Goal: Information Seeking & Learning: Learn about a topic

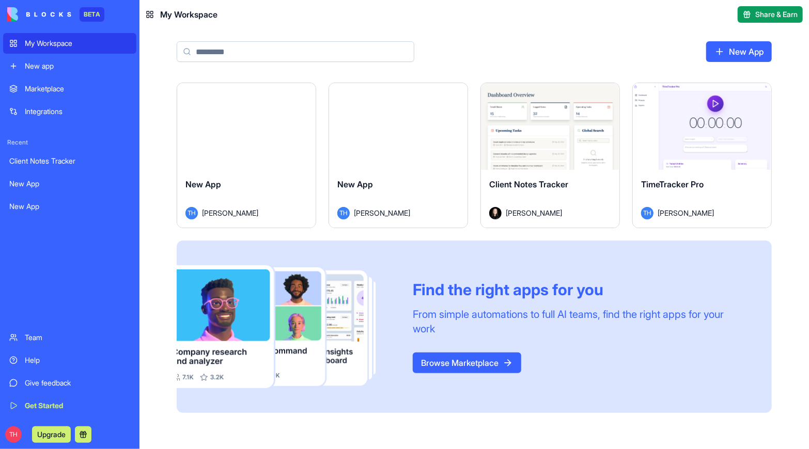
click at [752, 17] on button "Share & Earn" at bounding box center [769, 14] width 65 height 17
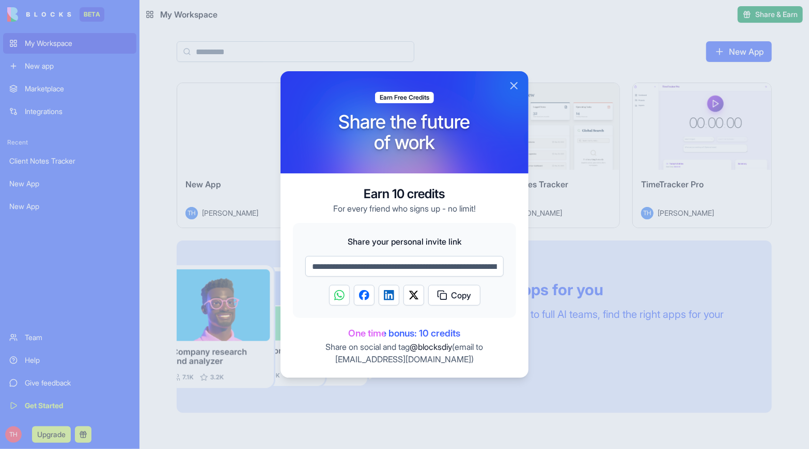
click at [515, 86] on button "Close" at bounding box center [514, 86] width 12 height 12
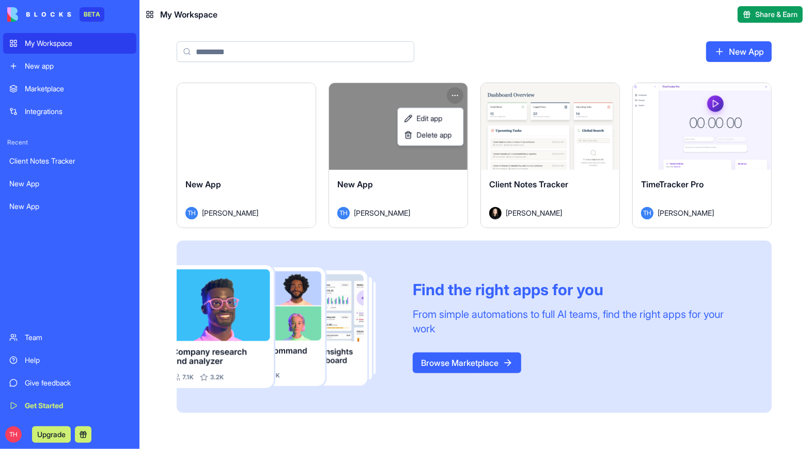
click at [454, 94] on html "BETA My Workspace New app Marketplace Integrations Recent Client Notes Tracker …" at bounding box center [404, 224] width 809 height 449
click at [429, 137] on span "Delete app" at bounding box center [433, 135] width 35 height 10
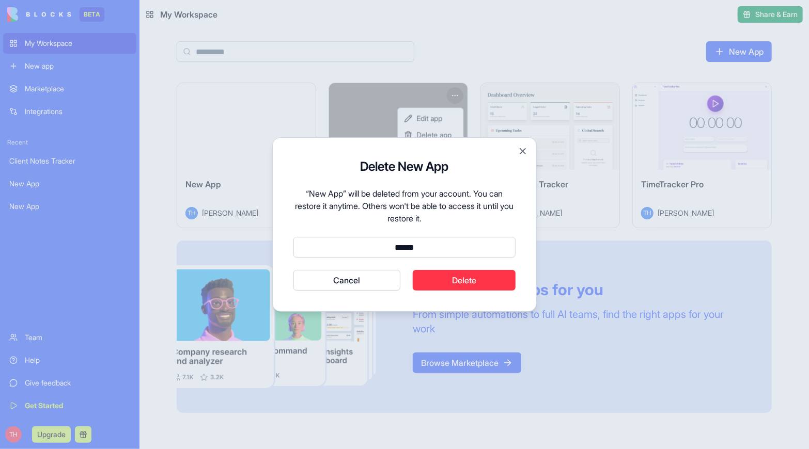
type input "******"
click at [442, 280] on button "Delete" at bounding box center [464, 280] width 103 height 21
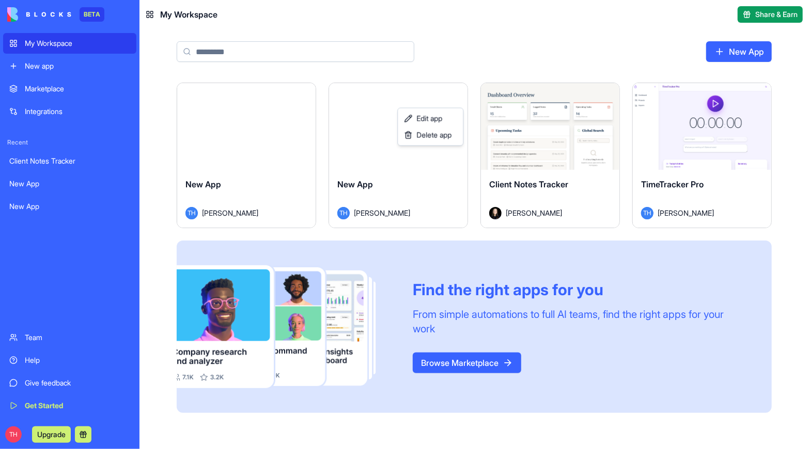
click at [271, 128] on html "BETA My Workspace New app Marketplace Integrations Recent Client Notes Tracker …" at bounding box center [404, 224] width 809 height 449
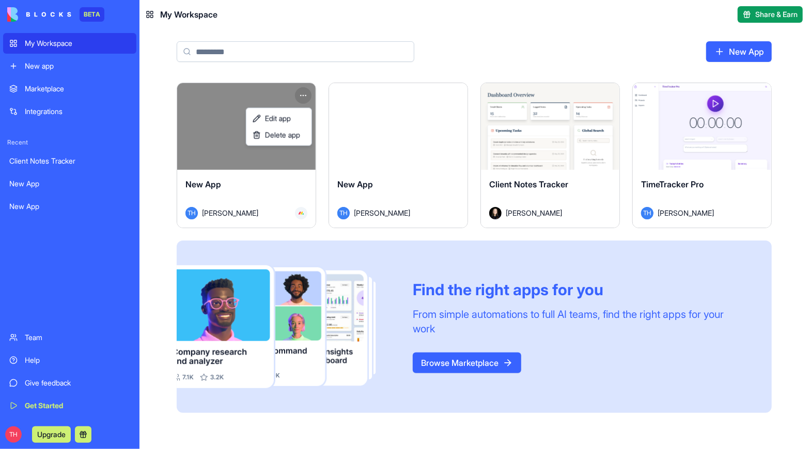
click at [303, 89] on html "BETA My Workspace New app Marketplace Integrations Recent Client Notes Tracker …" at bounding box center [404, 224] width 809 height 449
click at [292, 132] on span "Delete app" at bounding box center [282, 135] width 35 height 10
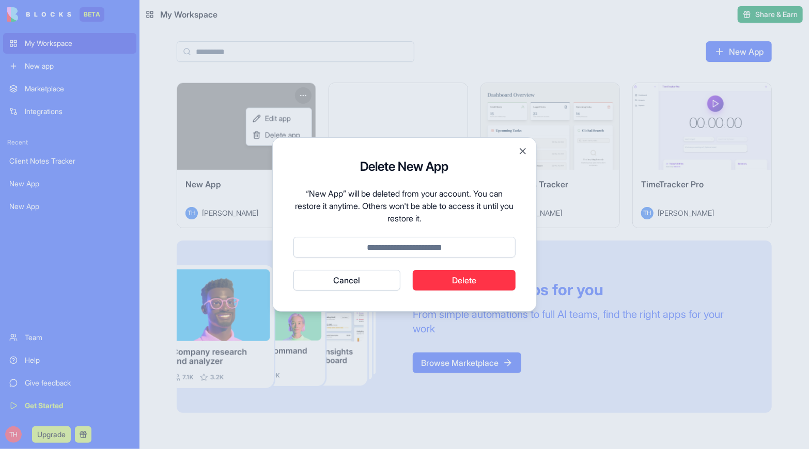
click at [415, 247] on input at bounding box center [404, 247] width 222 height 21
type input "******"
click at [444, 284] on button "Delete" at bounding box center [464, 280] width 103 height 21
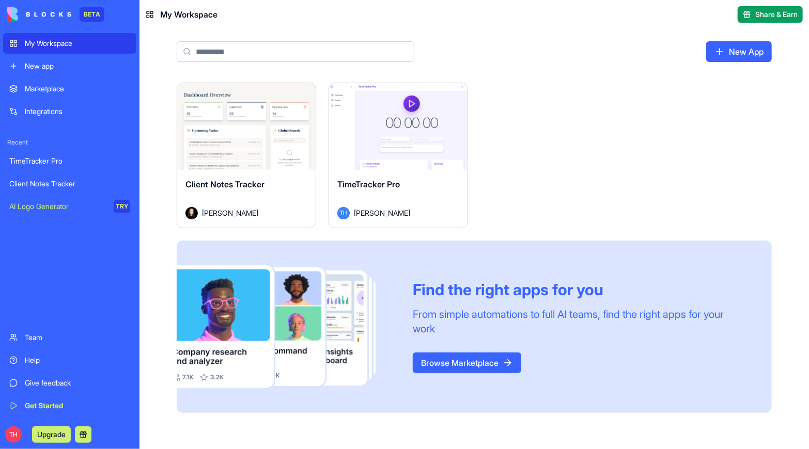
click at [387, 138] on div "Launch" at bounding box center [398, 126] width 138 height 87
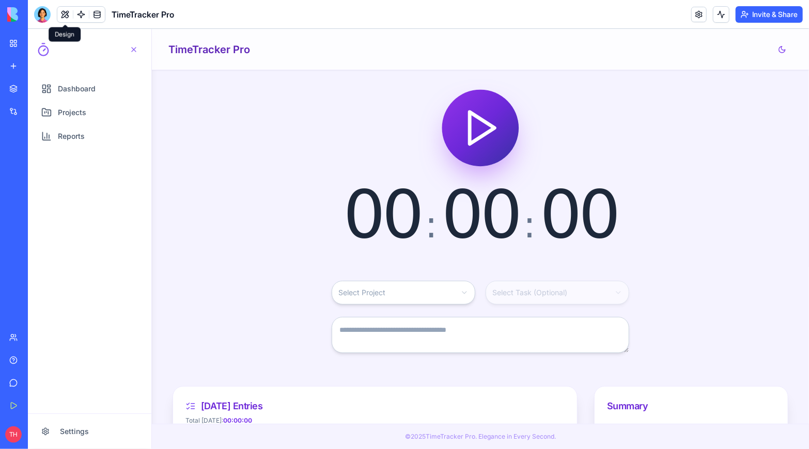
click at [66, 13] on button at bounding box center [64, 14] width 15 height 15
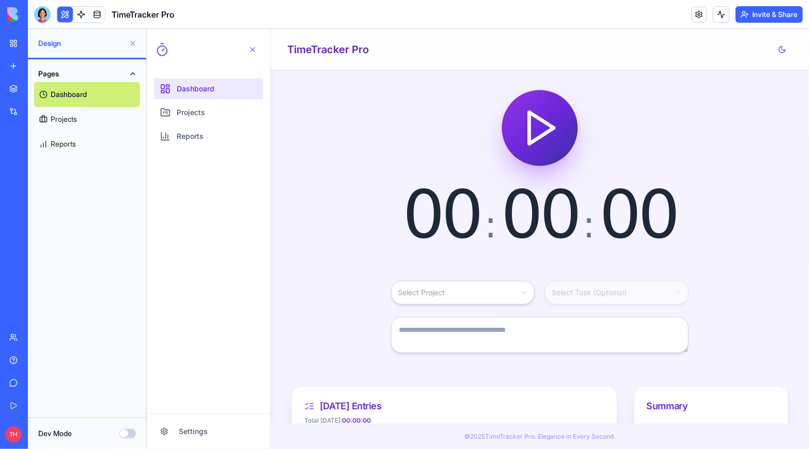
click at [189, 84] on span "Dashboard" at bounding box center [195, 88] width 38 height 10
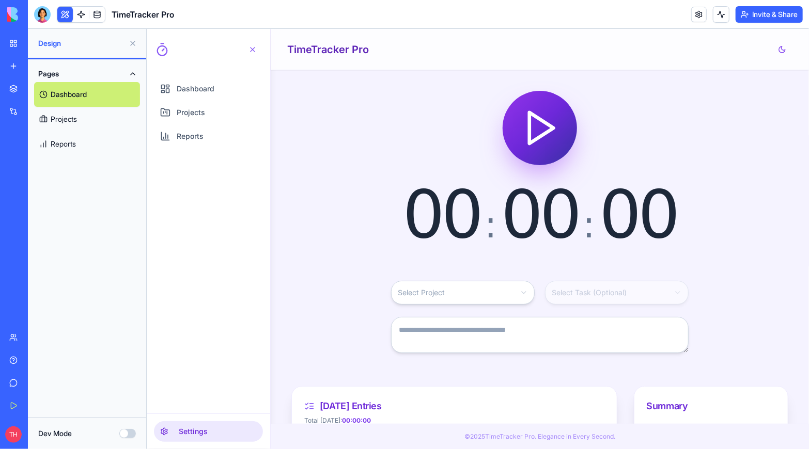
click at [184, 428] on button "Settings" at bounding box center [207, 431] width 109 height 21
click at [30, 83] on link "Marketplace" at bounding box center [23, 88] width 41 height 21
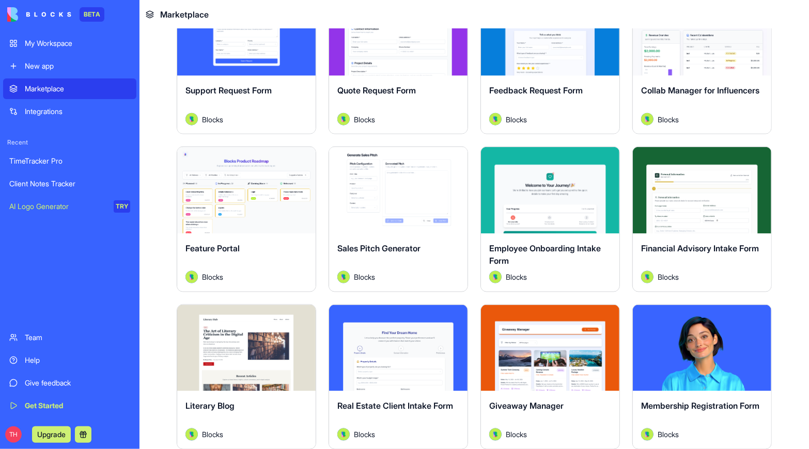
scroll to position [722, 0]
click at [245, 193] on button "Explore" at bounding box center [246, 190] width 77 height 21
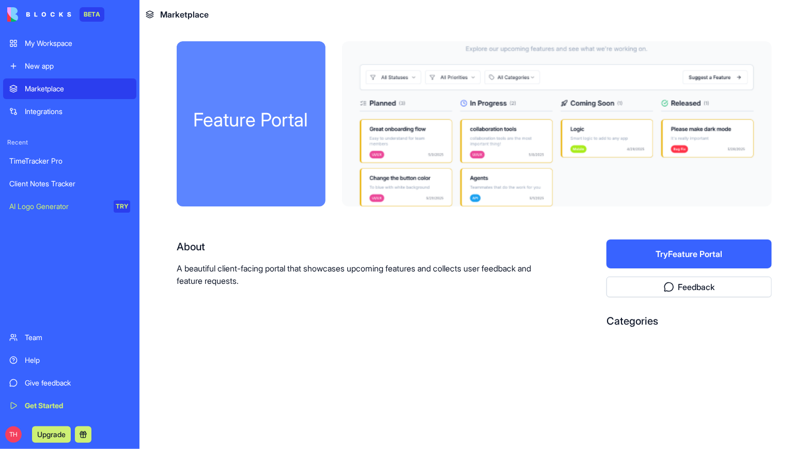
click at [49, 434] on button "Upgrade" at bounding box center [51, 435] width 39 height 17
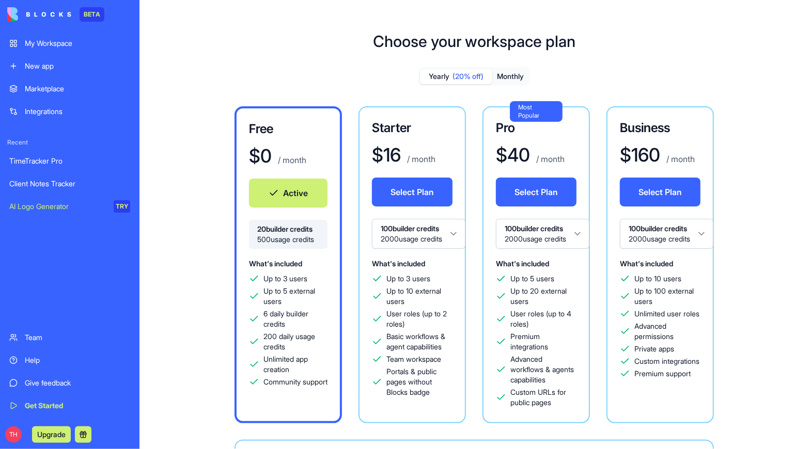
click at [42, 213] on link "AI Logo Generator TRY" at bounding box center [69, 206] width 133 height 21
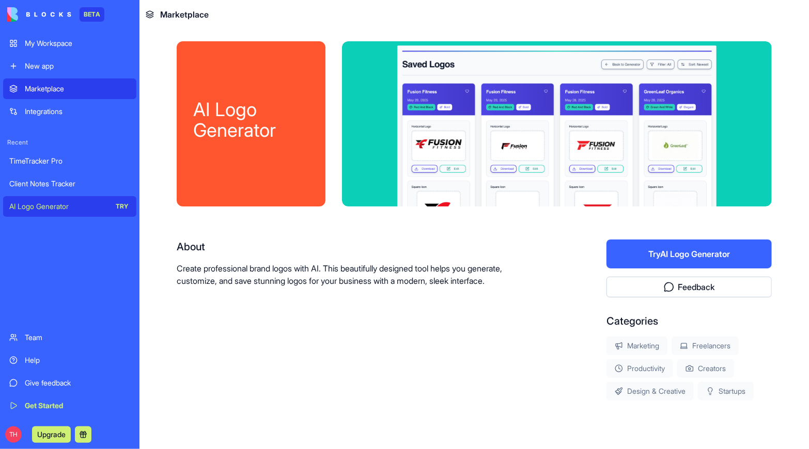
click at [45, 185] on div "Client Notes Tracker" at bounding box center [69, 184] width 121 height 10
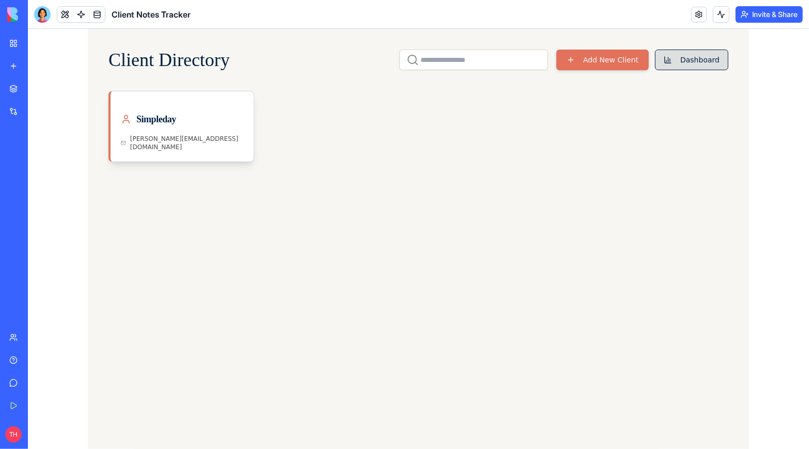
click at [683, 60] on button "Dashboard" at bounding box center [690, 59] width 73 height 21
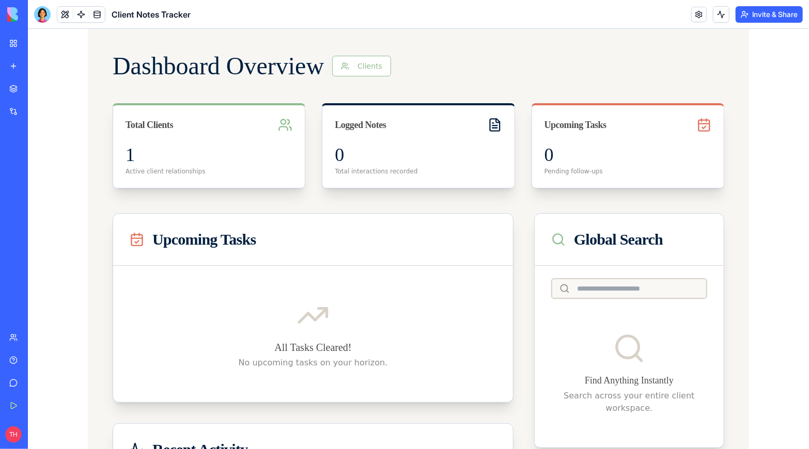
click at [31, 111] on div "Integrations" at bounding box center [31, 111] width 13 height 10
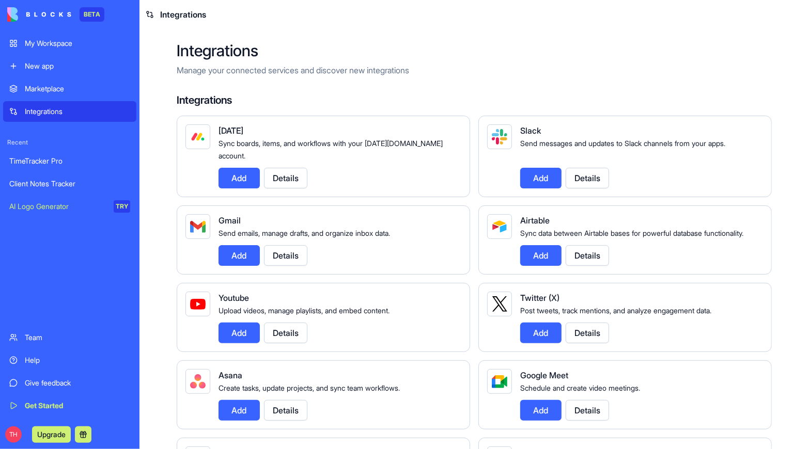
click at [280, 334] on button "Details" at bounding box center [285, 333] width 43 height 21
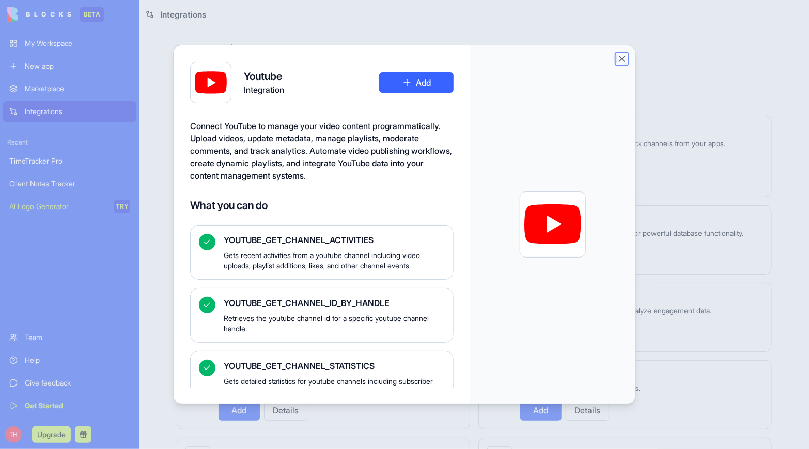
click at [623, 60] on button "Close" at bounding box center [622, 59] width 10 height 10
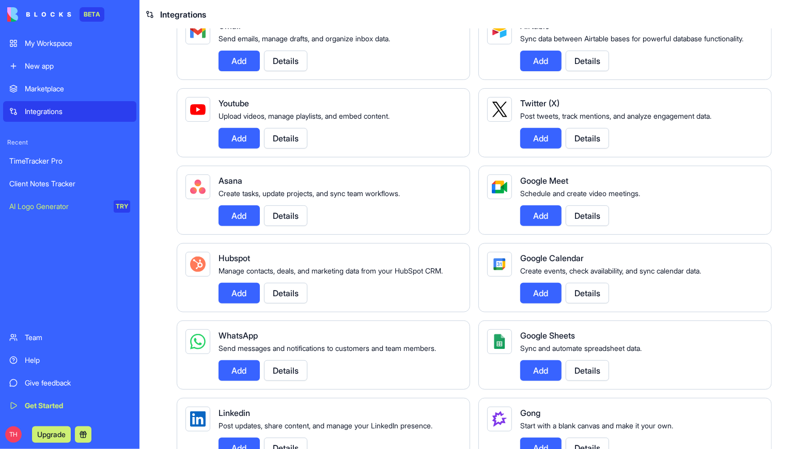
scroll to position [196, 0]
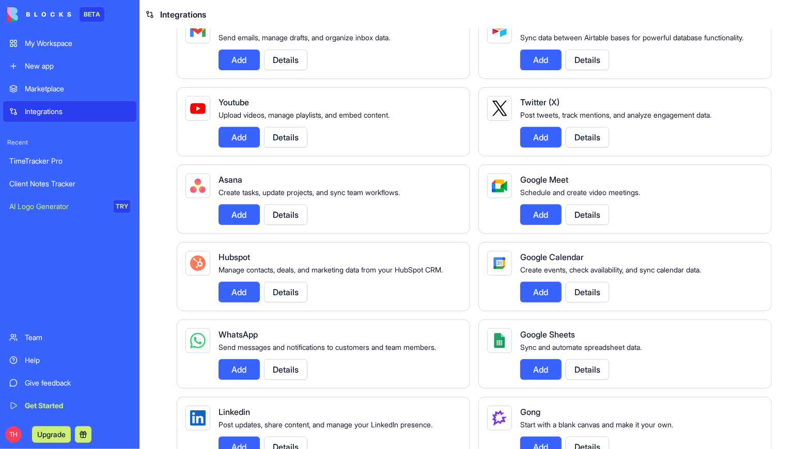
click at [297, 375] on button "Details" at bounding box center [285, 369] width 43 height 21
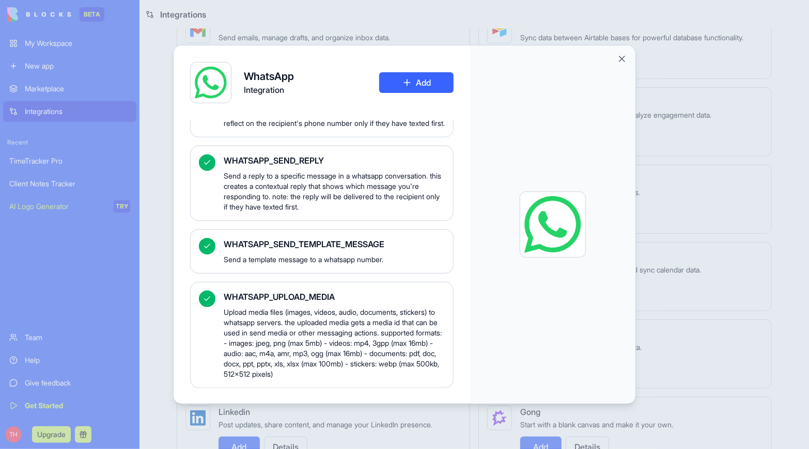
scroll to position [1319, 0]
click at [622, 60] on button "Close" at bounding box center [622, 59] width 10 height 10
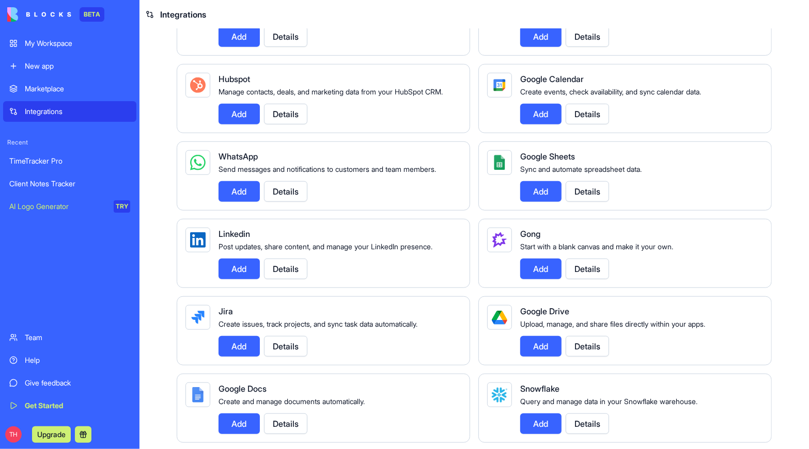
scroll to position [375, 0]
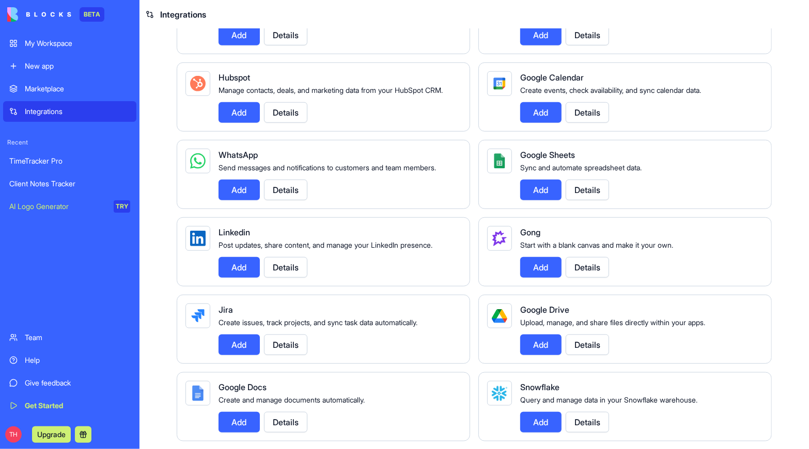
click at [544, 147] on div "[DATE] Sync boards, items, and workflows with your [DATE][DOMAIN_NAME] account.…" at bounding box center [474, 198] width 595 height 917
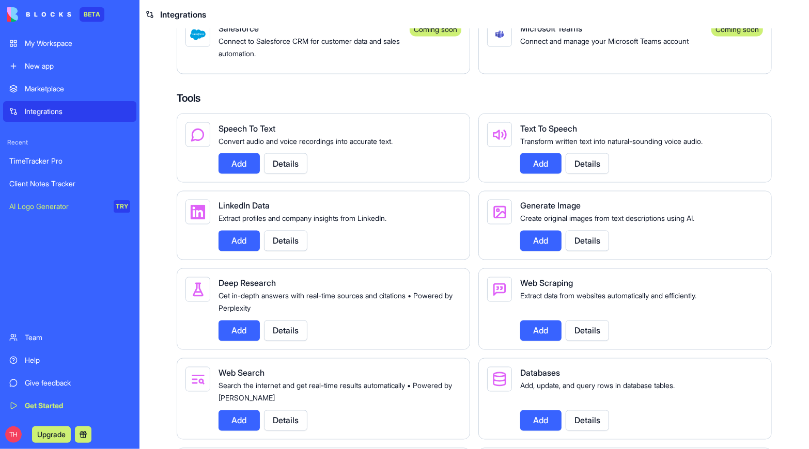
scroll to position [953, 0]
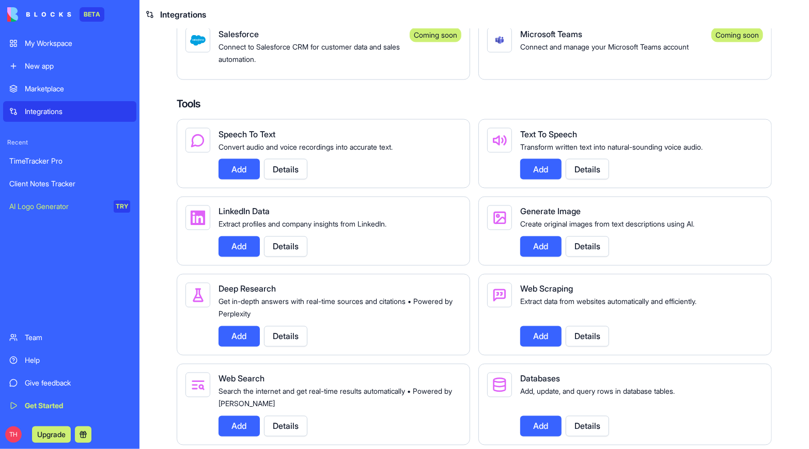
click at [241, 177] on button "Add" at bounding box center [238, 169] width 41 height 21
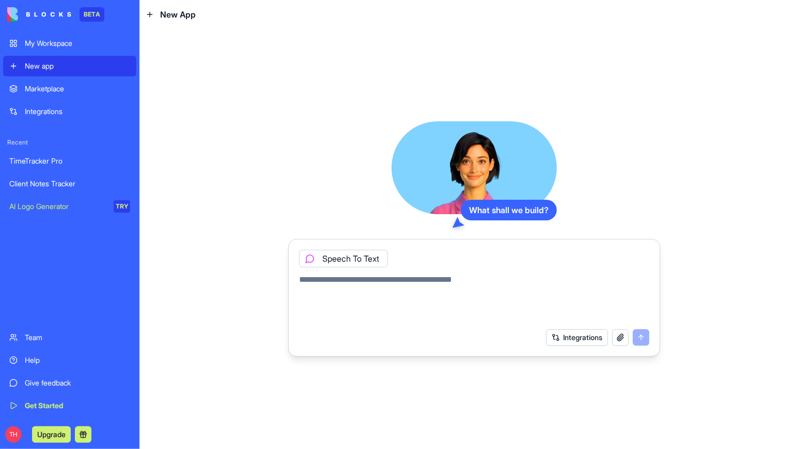
click at [62, 86] on div "Marketplace" at bounding box center [77, 89] width 105 height 10
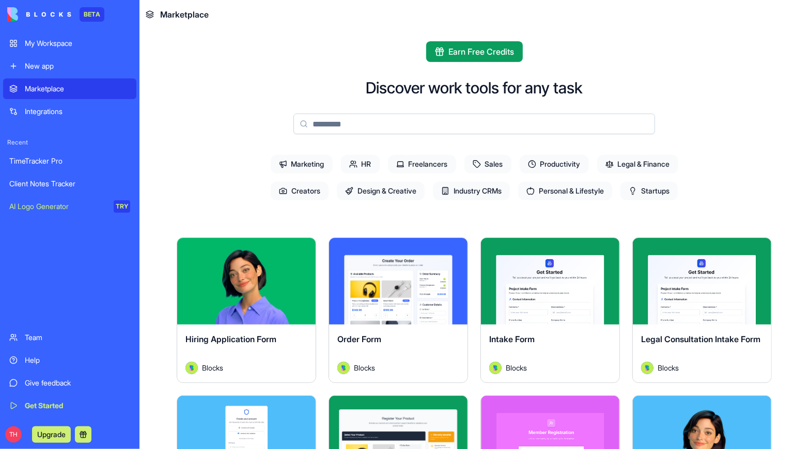
click at [313, 123] on input at bounding box center [473, 124] width 361 height 21
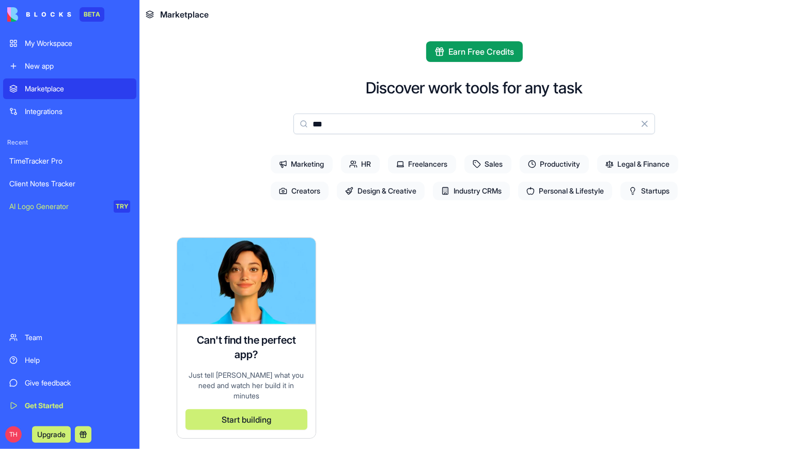
click at [446, 193] on span "Industry CRMs" at bounding box center [471, 191] width 77 height 19
click at [364, 128] on input "***" at bounding box center [473, 124] width 361 height 21
type input "*"
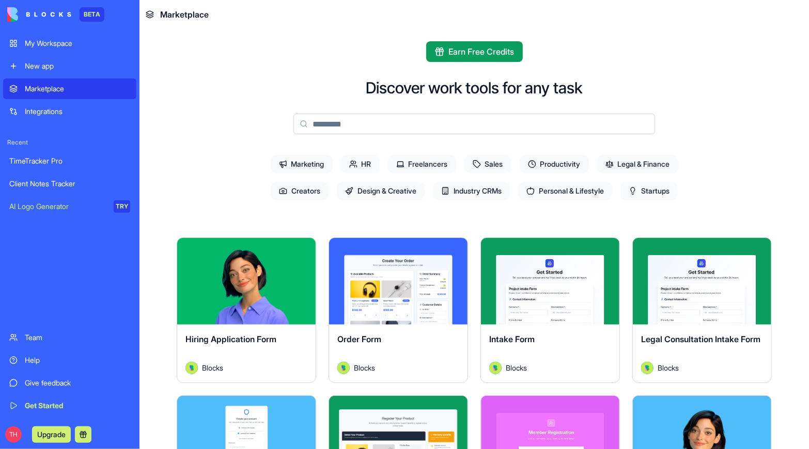
click at [551, 185] on span "Personal & Lifestyle" at bounding box center [565, 191] width 94 height 19
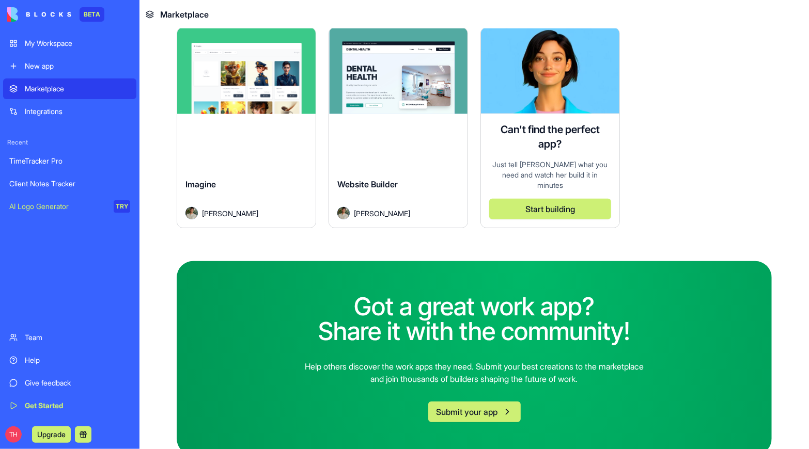
scroll to position [375, 0]
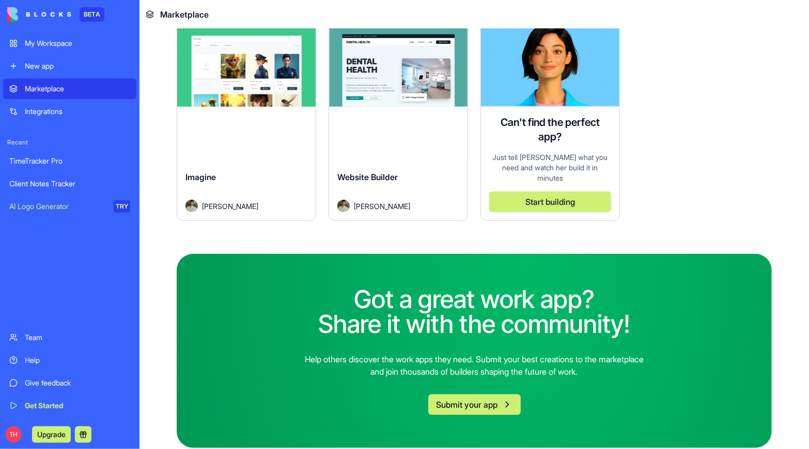
click at [57, 366] on div "Help" at bounding box center [77, 360] width 105 height 10
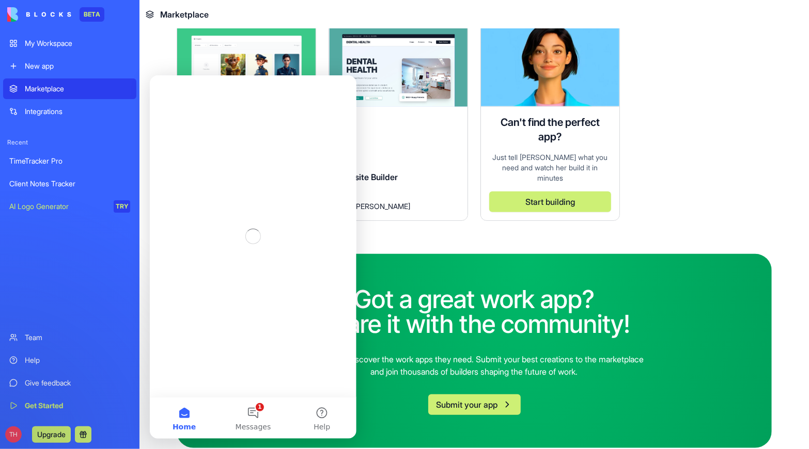
scroll to position [0, 0]
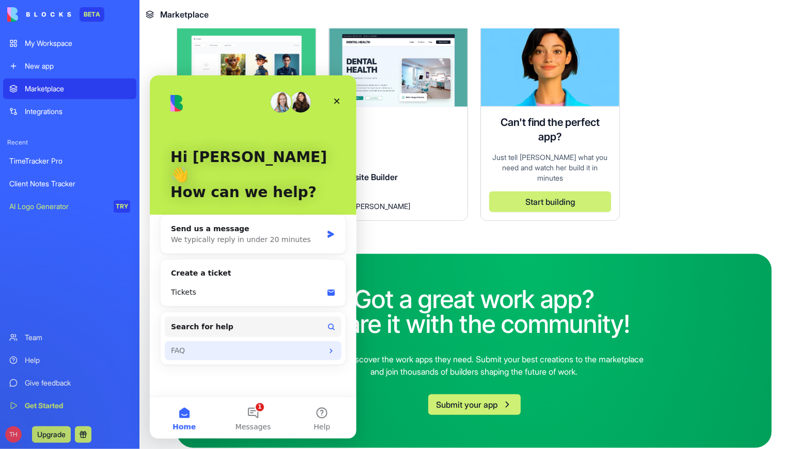
click at [224, 345] on div "FAQ" at bounding box center [246, 350] width 152 height 11
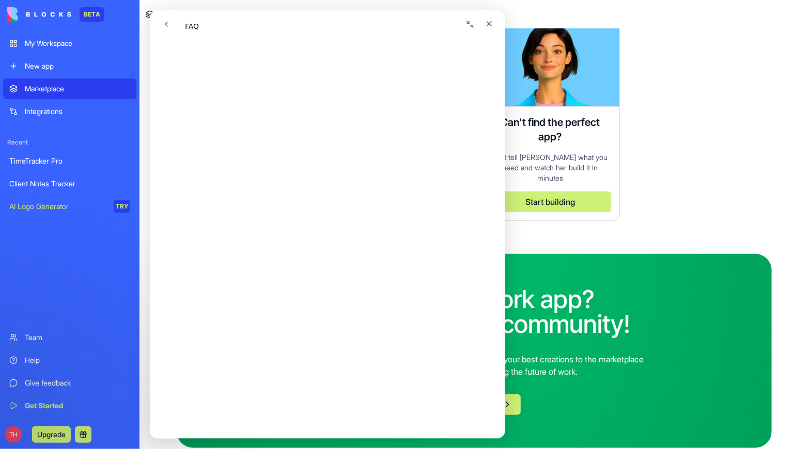
scroll to position [290, 0]
click at [163, 25] on icon "go back" at bounding box center [166, 24] width 8 height 8
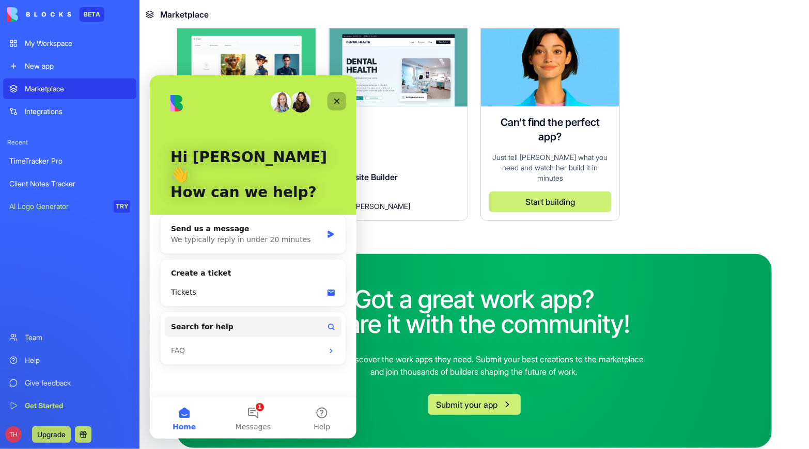
click at [335, 101] on icon "Close" at bounding box center [336, 101] width 8 height 8
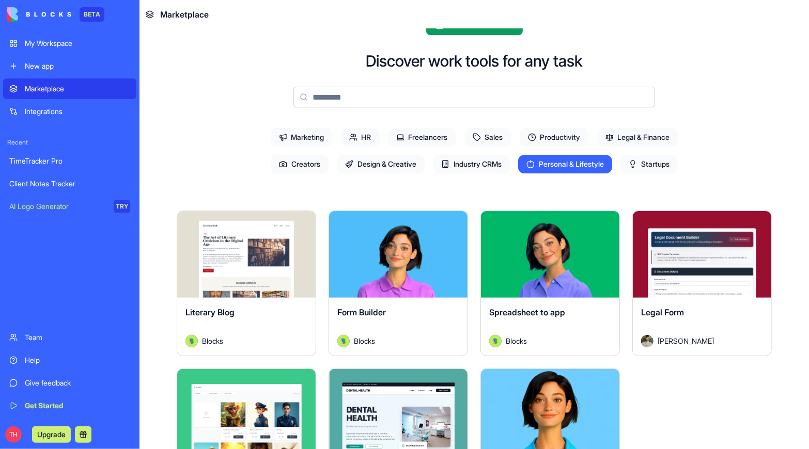
scroll to position [21, 0]
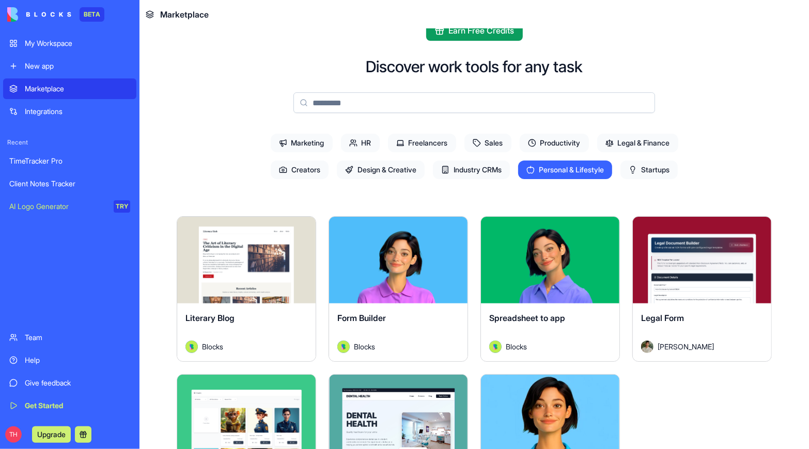
click at [642, 171] on span "Startups" at bounding box center [648, 170] width 57 height 19
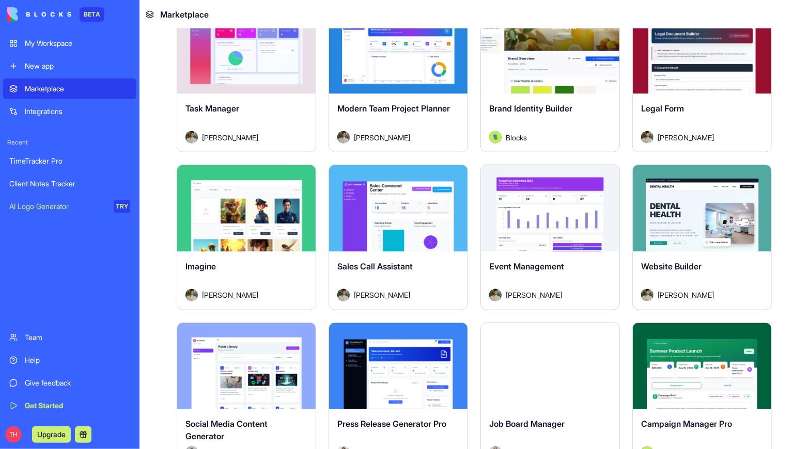
scroll to position [705, 0]
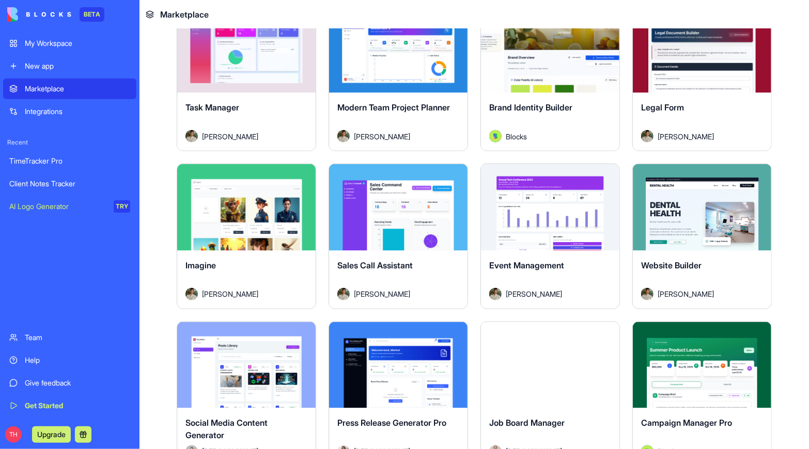
click at [400, 222] on div "Explore" at bounding box center [398, 207] width 138 height 87
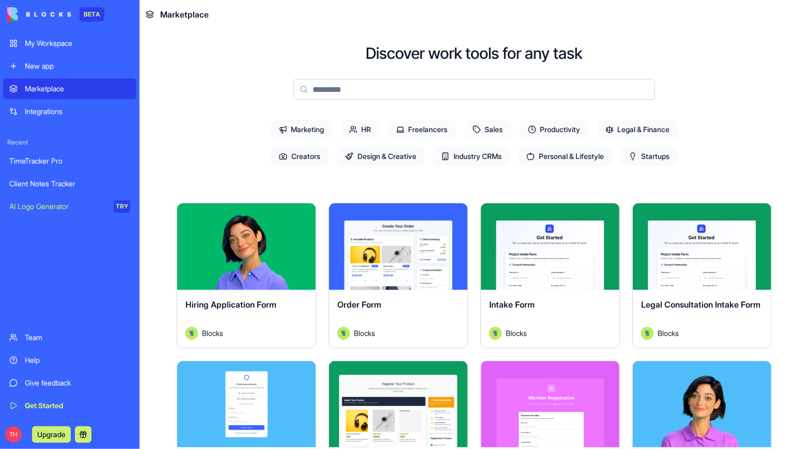
scroll to position [30, 0]
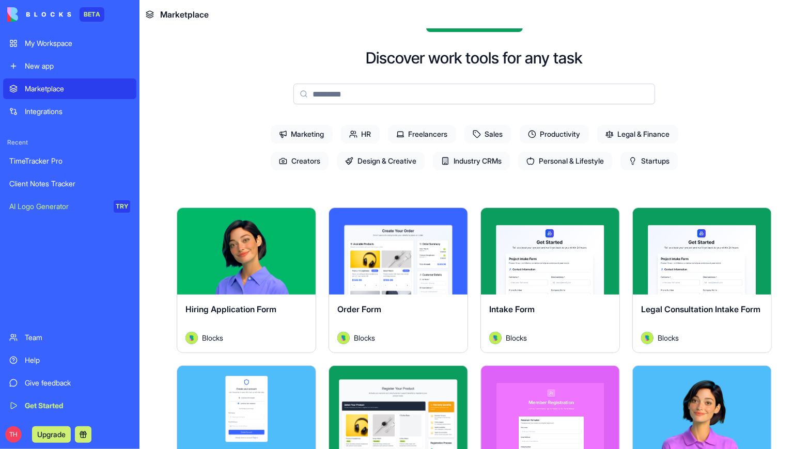
click at [285, 161] on span "Creators" at bounding box center [300, 161] width 58 height 19
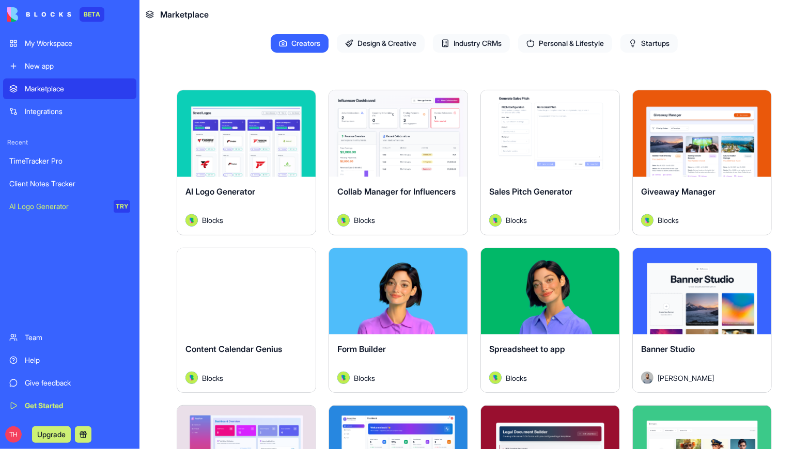
scroll to position [0, 0]
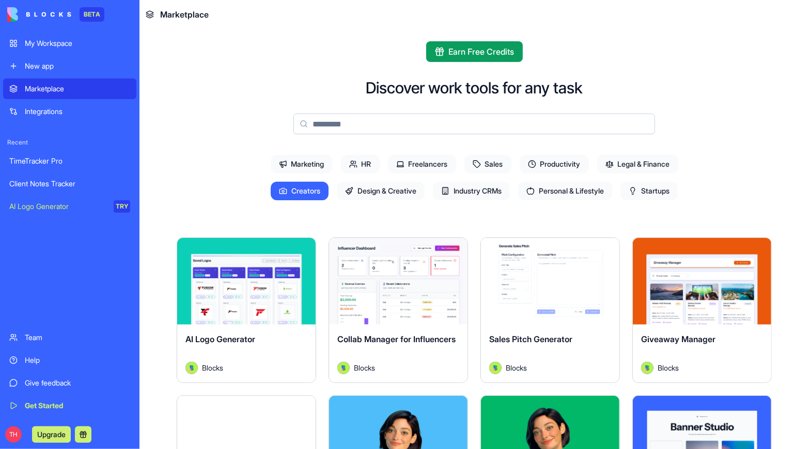
click at [303, 162] on span "Marketing" at bounding box center [302, 164] width 62 height 19
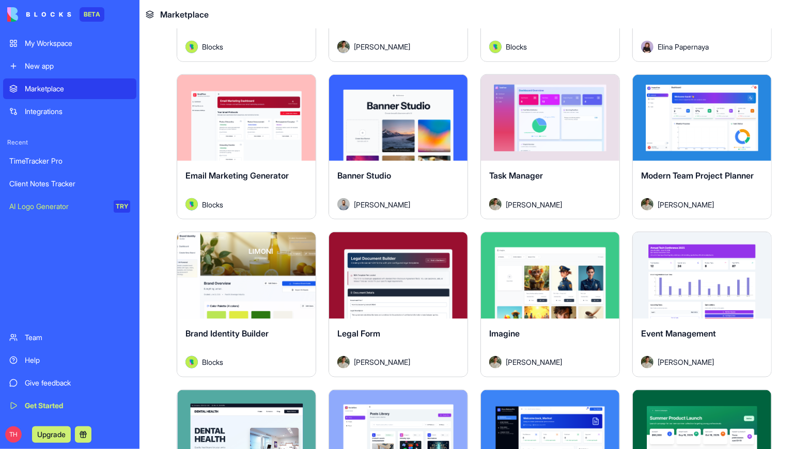
scroll to position [637, 0]
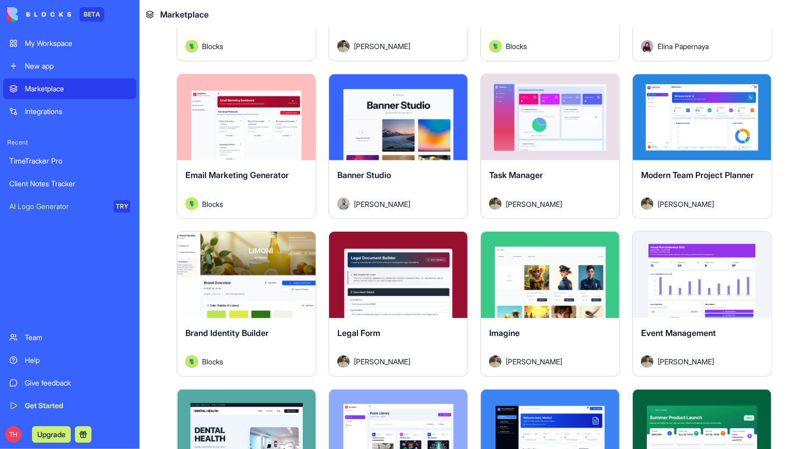
click at [247, 122] on button "Explore" at bounding box center [246, 117] width 77 height 21
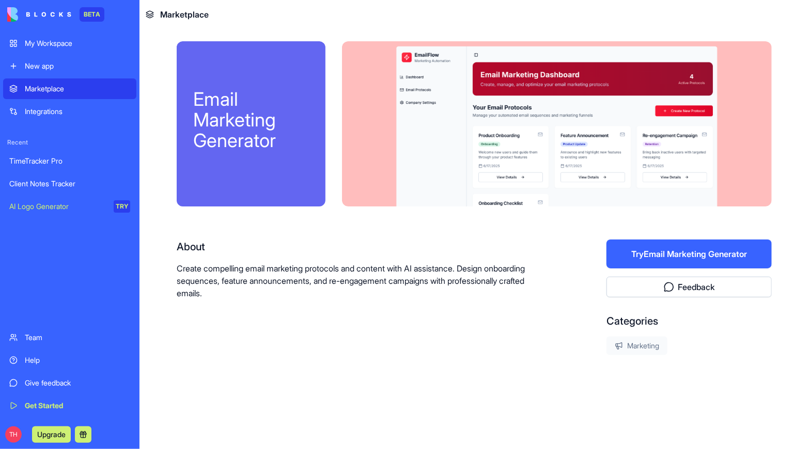
click at [73, 46] on div "My Workspace" at bounding box center [77, 43] width 105 height 10
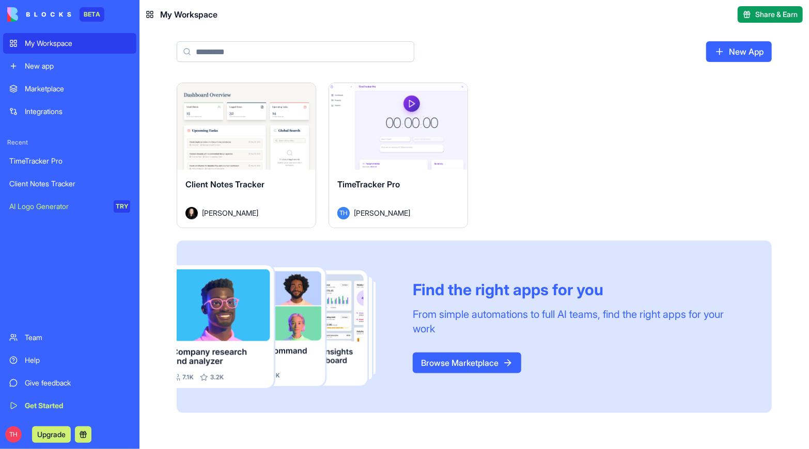
click at [392, 128] on button "Launch" at bounding box center [397, 126] width 77 height 21
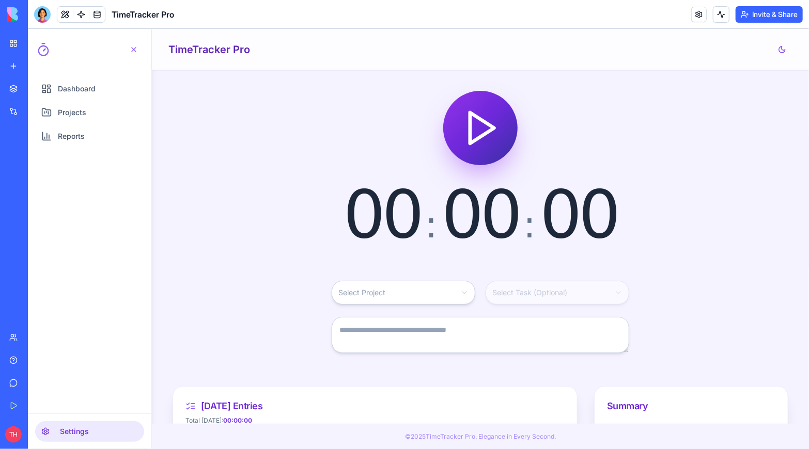
click at [69, 432] on button "Settings" at bounding box center [89, 431] width 109 height 21
